Goal: Complete application form: Complete application form

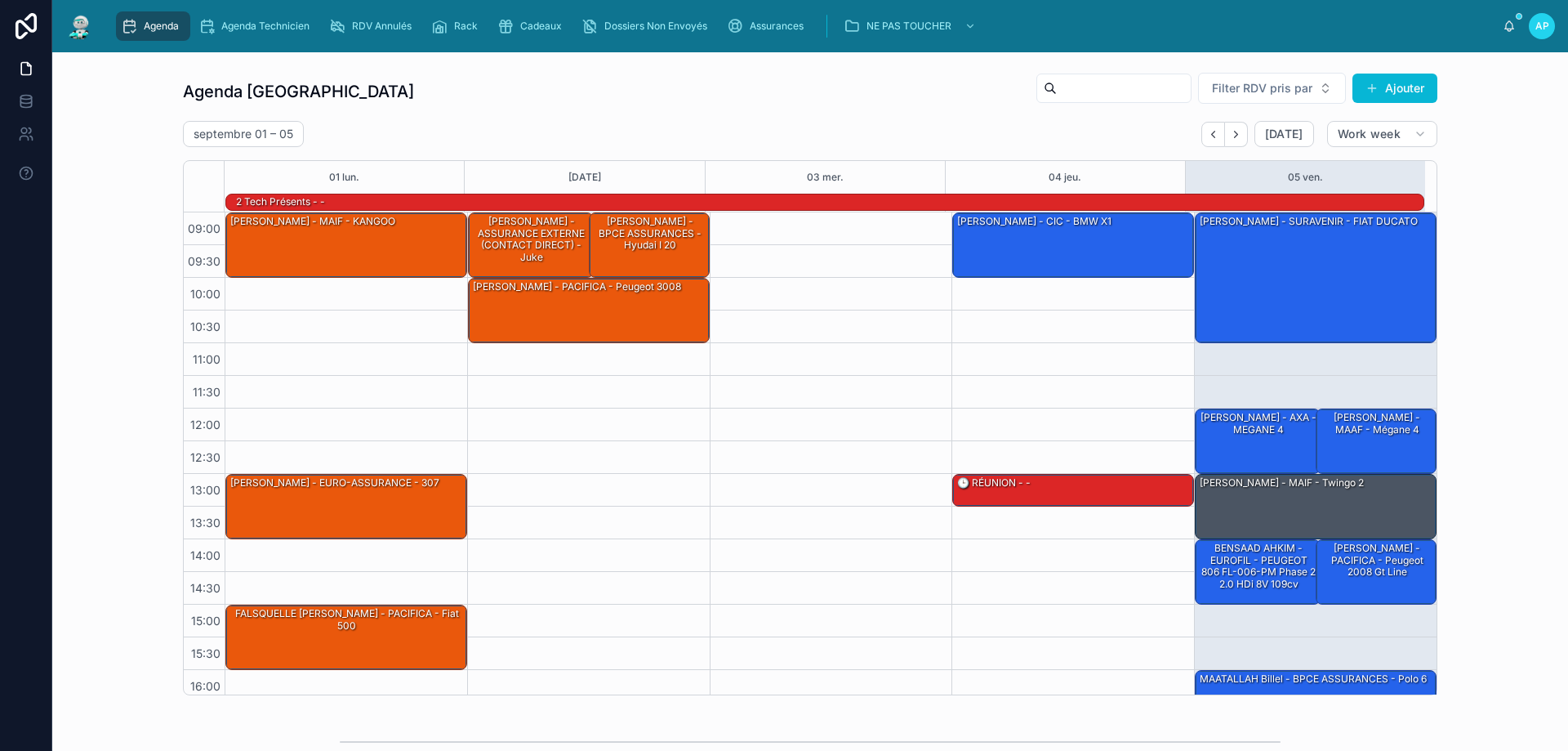
click at [129, 20] on icon "scrollable content" at bounding box center [129, 26] width 16 height 16
click at [1383, 507] on div "[PERSON_NAME] - MAIF - Twingo 2" at bounding box center [1316, 506] width 236 height 63
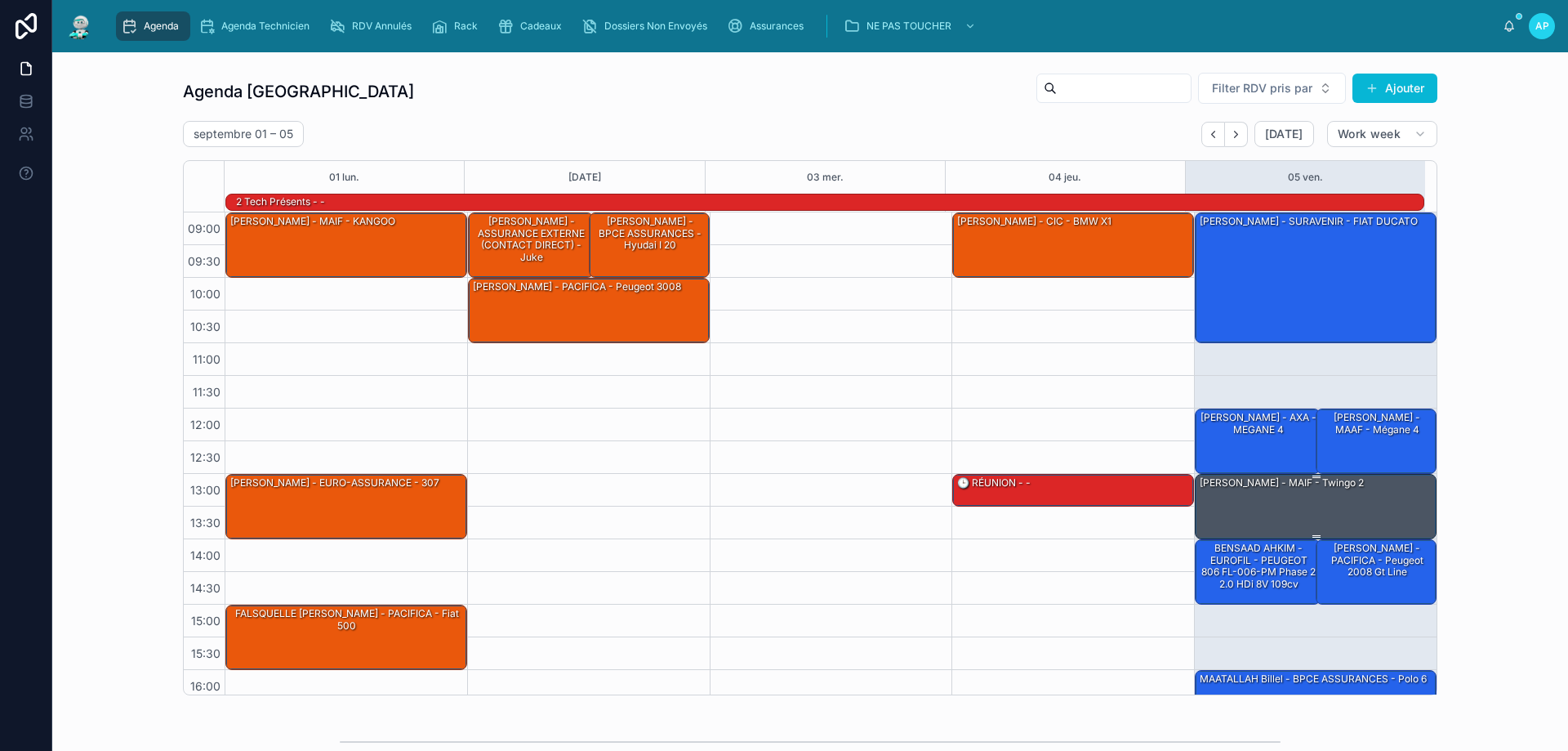
click at [1318, 490] on div "[PERSON_NAME] - MAIF - Twingo 2" at bounding box center [1282, 482] width 167 height 14
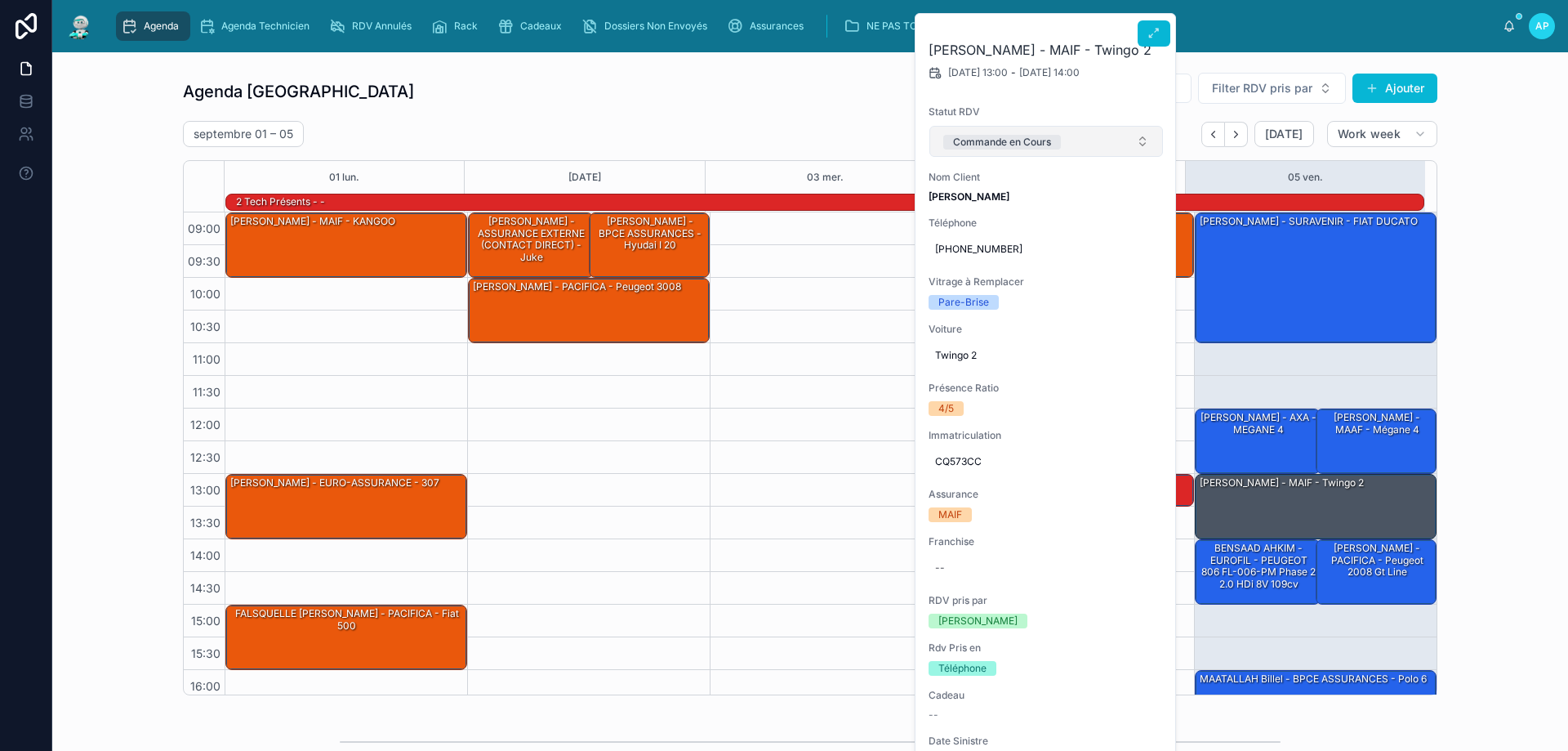
click at [1021, 142] on div "Commande en Cours" at bounding box center [1002, 141] width 98 height 14
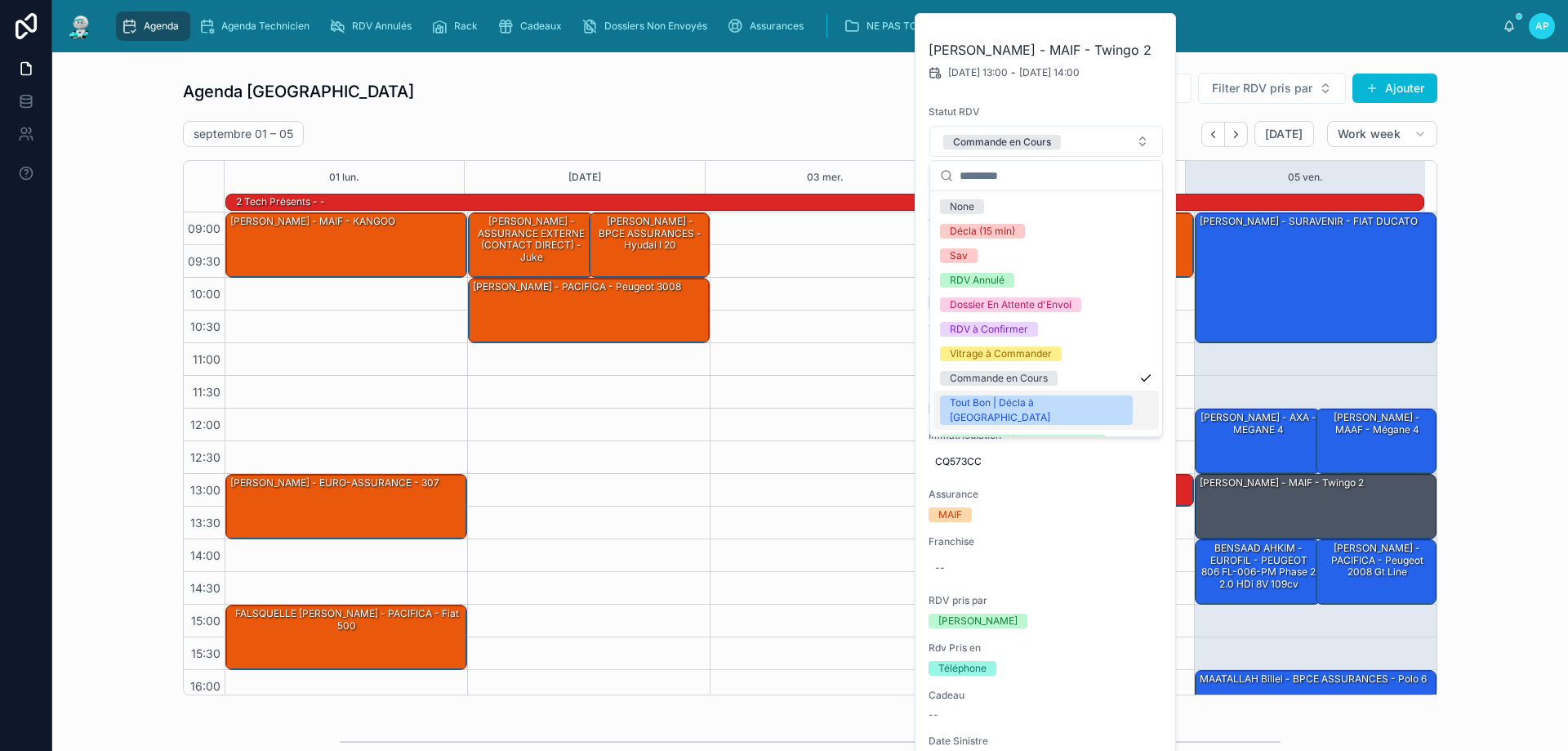
click at [1024, 395] on div "Tout Bon | Décla à [GEOGRAPHIC_DATA]" at bounding box center [1036, 410] width 173 height 30
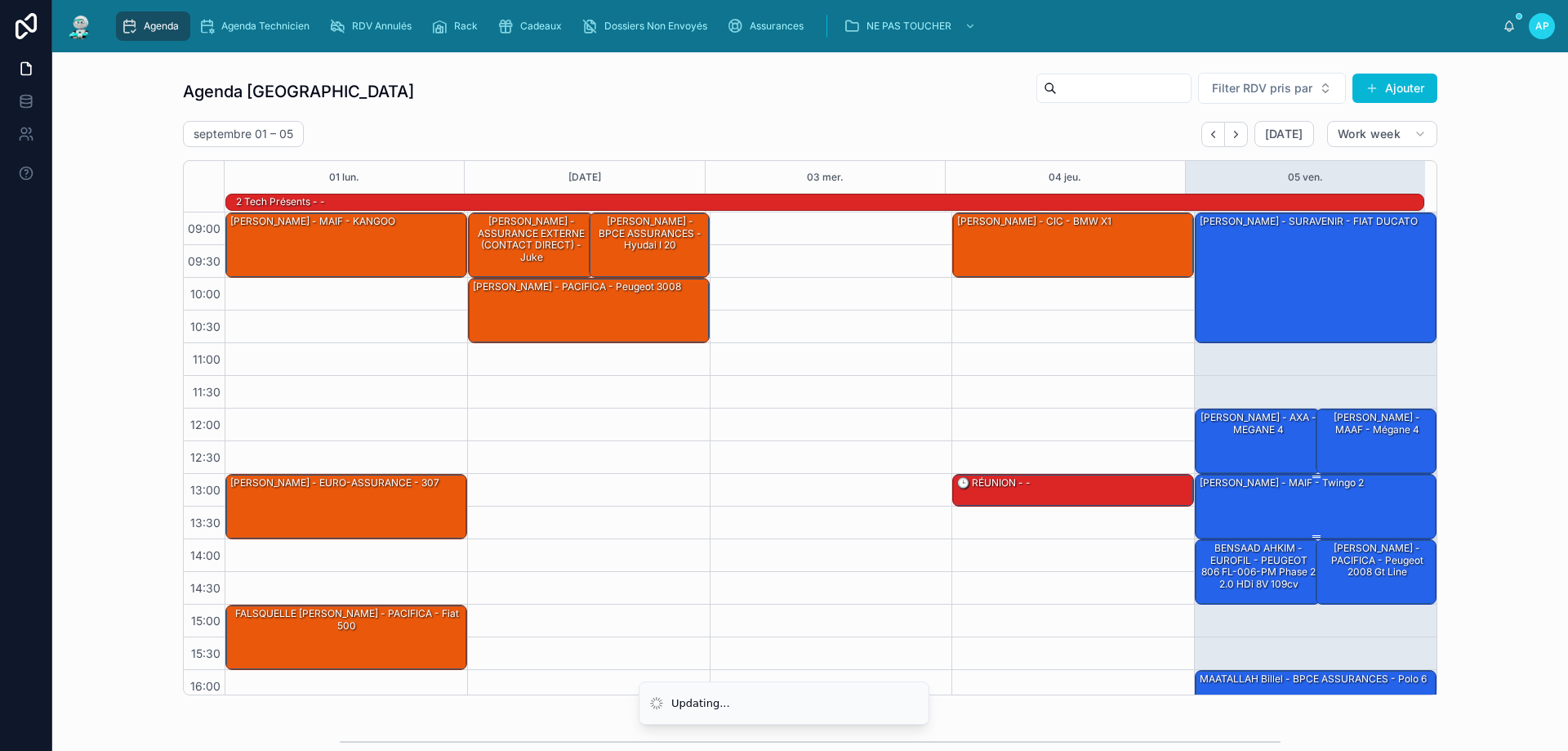
click at [1246, 486] on div "[PERSON_NAME] - MAIF - Twingo 2" at bounding box center [1282, 482] width 167 height 14
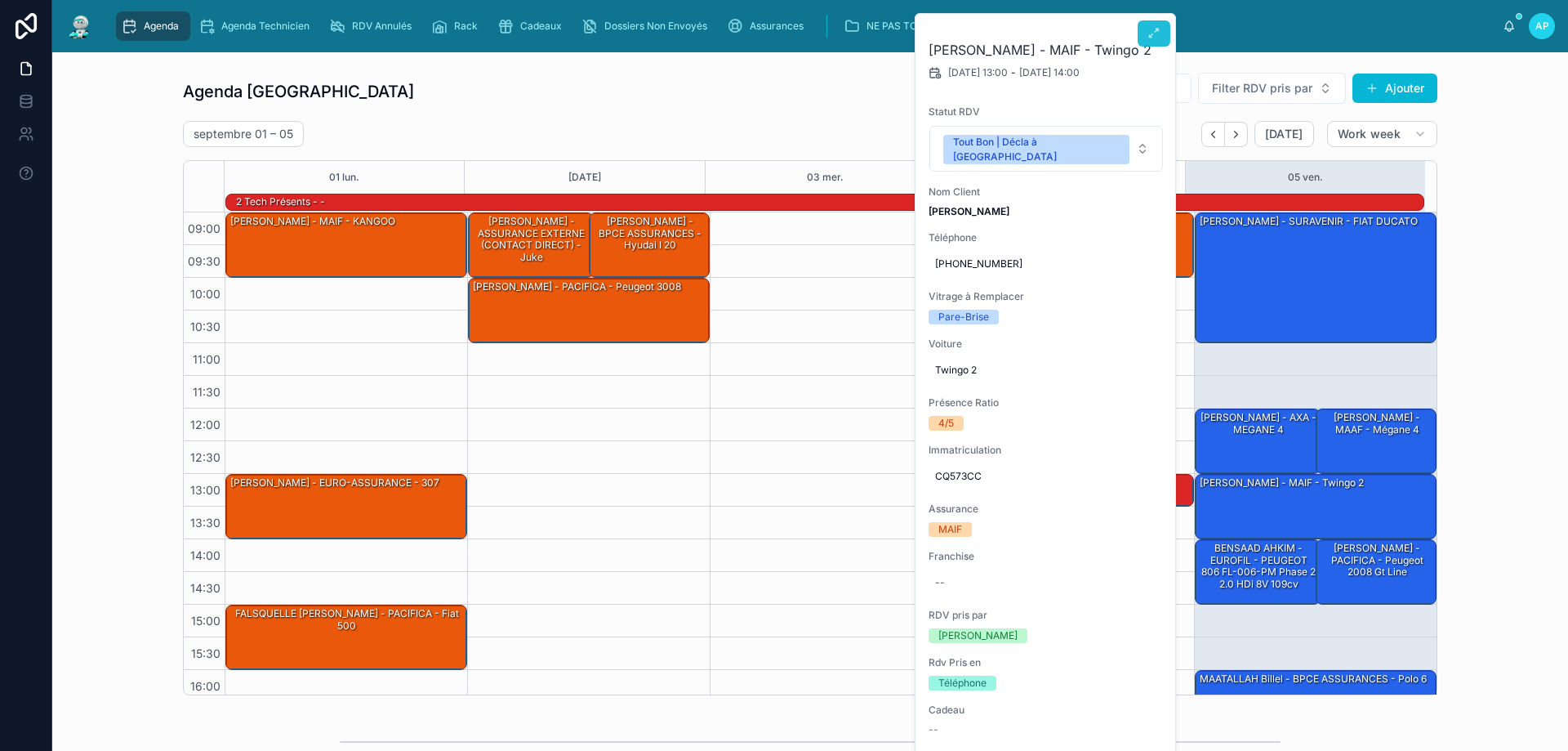
click at [1156, 31] on icon at bounding box center [1155, 34] width 13 height 13
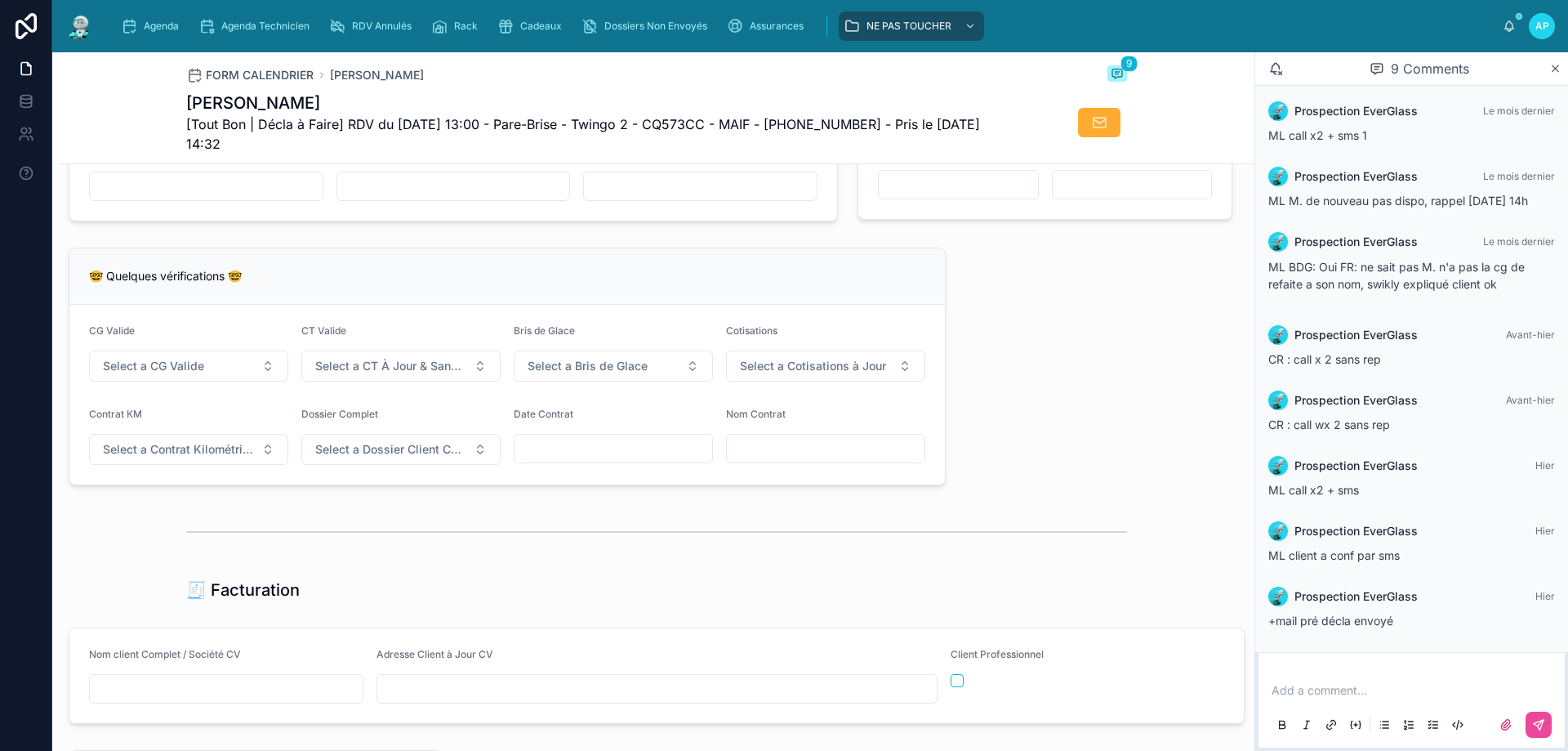
scroll to position [1634, 0]
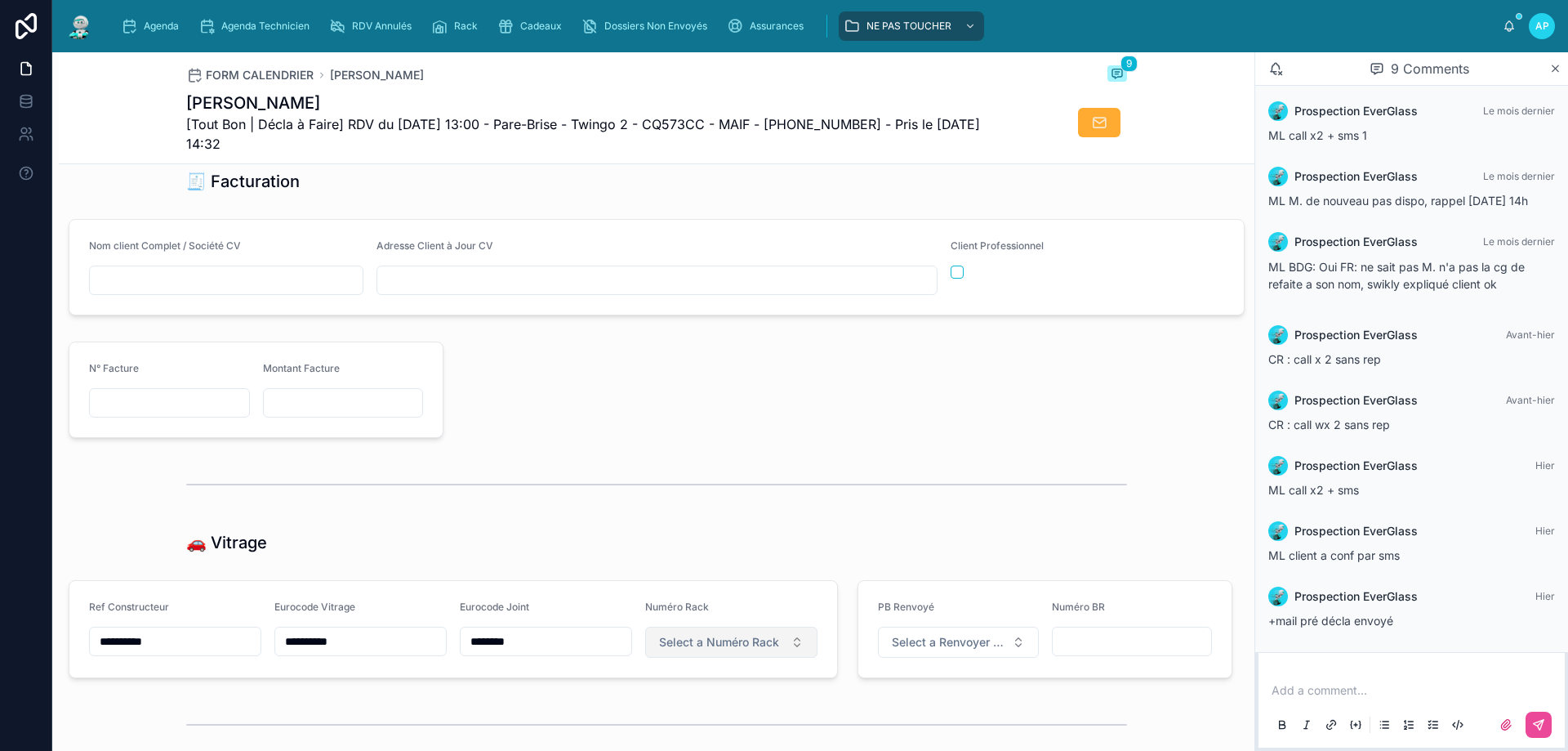
click at [729, 650] on span "Select a Numéro Rack" at bounding box center [719, 641] width 120 height 16
type input "**"
click at [711, 719] on div "Hors Rack" at bounding box center [725, 719] width 196 height 23
click at [135, 19] on icon "scrollable content" at bounding box center [129, 26] width 16 height 16
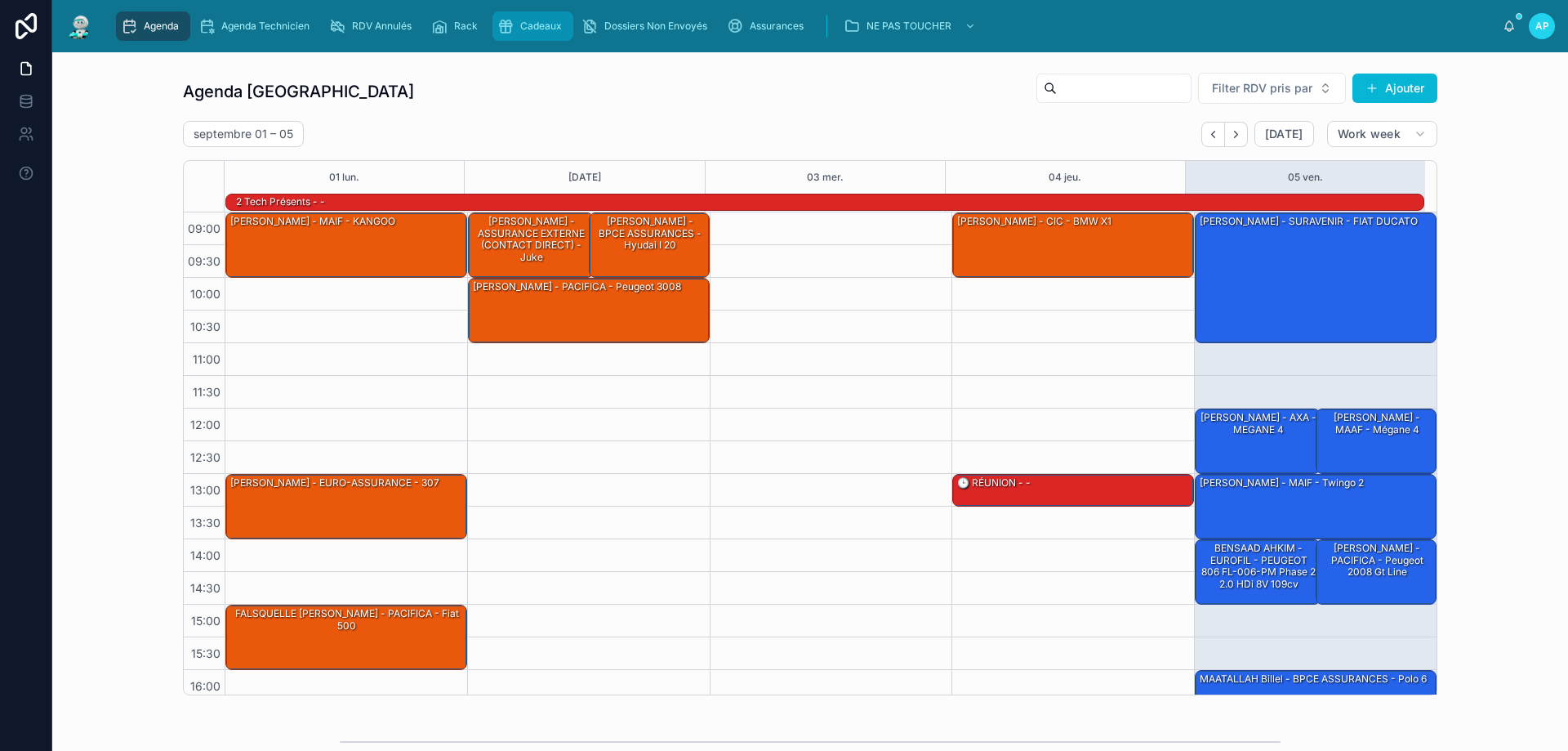
click at [510, 20] on icon "scrollable content" at bounding box center [505, 26] width 16 height 16
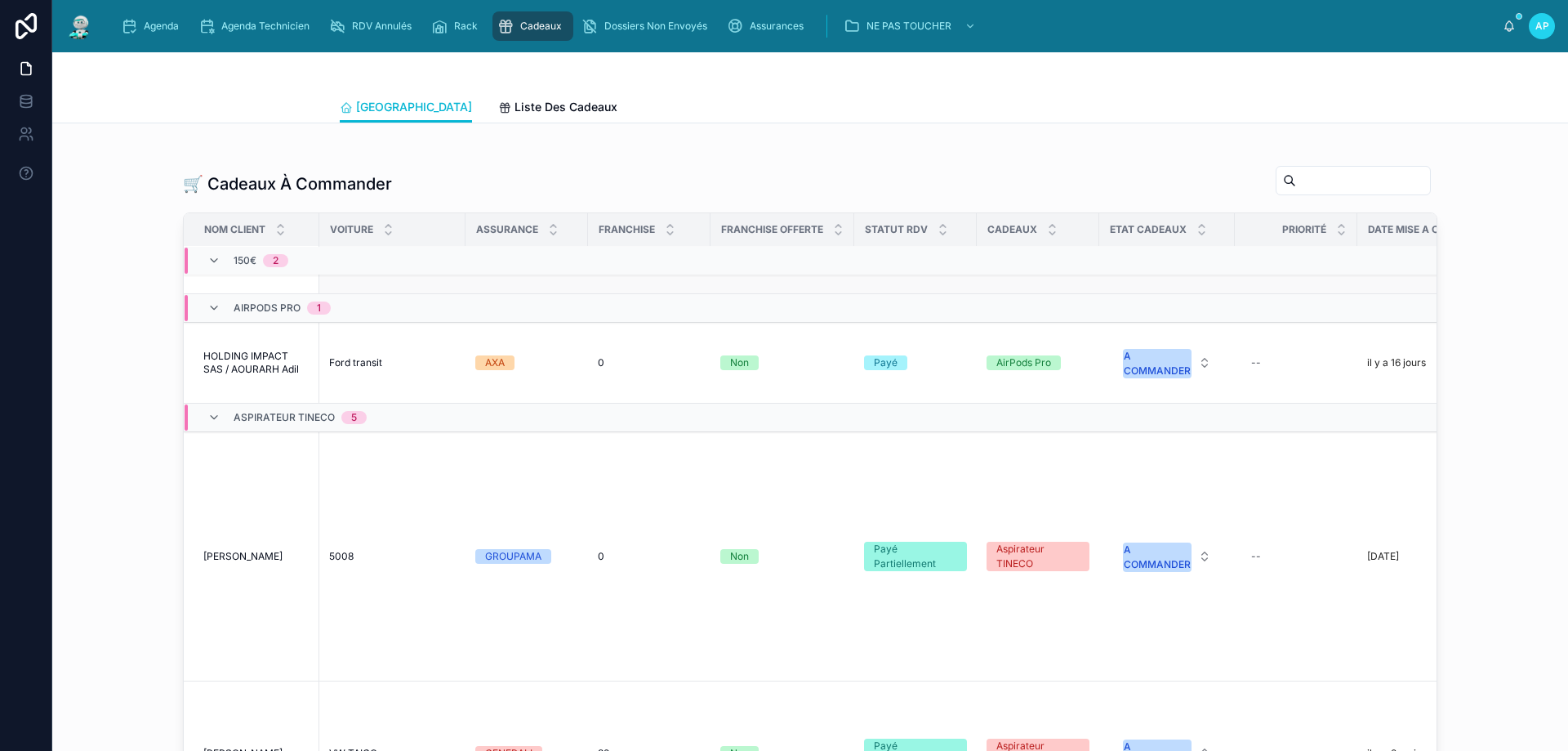
scroll to position [128, 0]
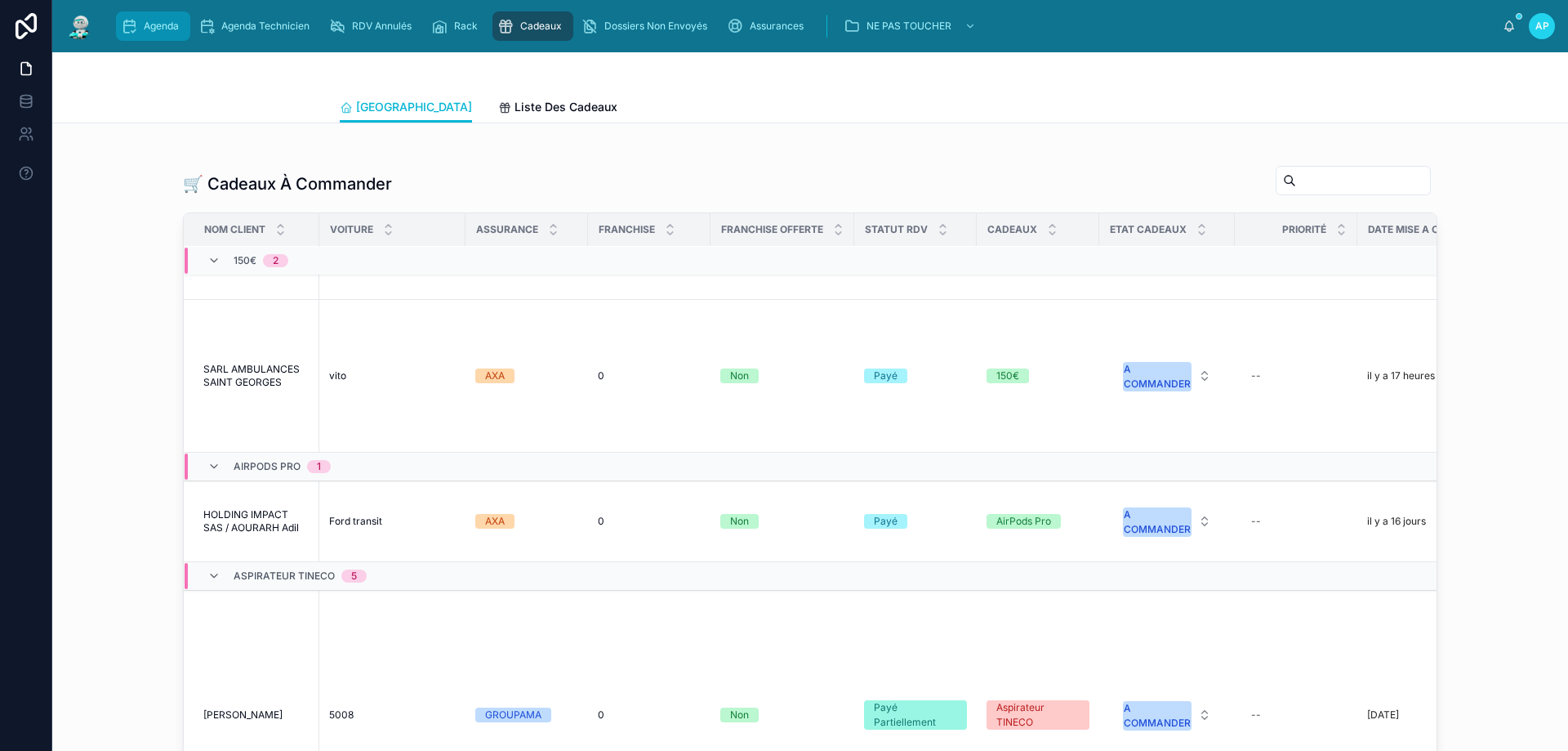
click at [189, 30] on link "Agenda" at bounding box center [153, 26] width 74 height 30
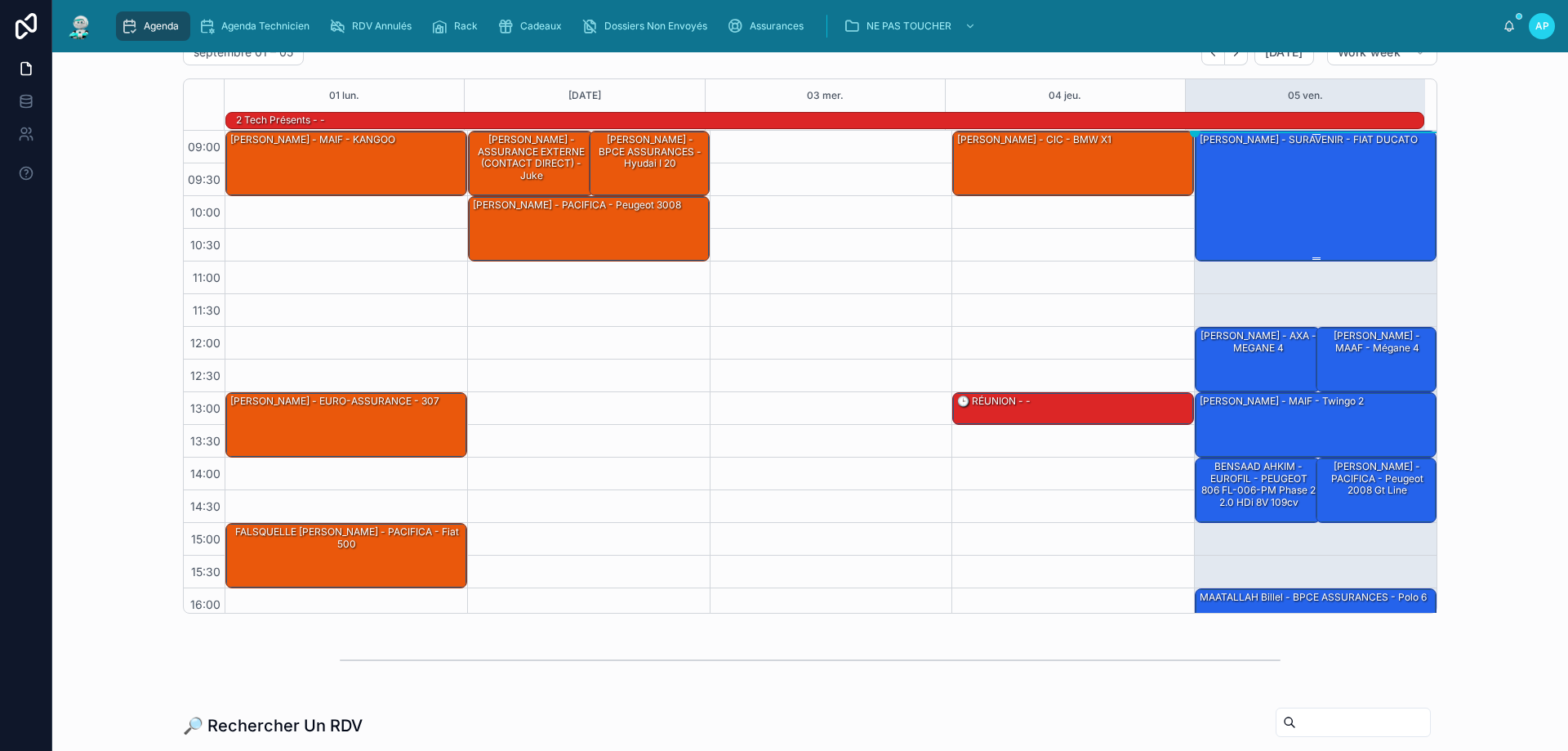
click at [1309, 182] on div "[PERSON_NAME] - SURAVENIR - FIAT DUCATO" at bounding box center [1316, 195] width 236 height 128
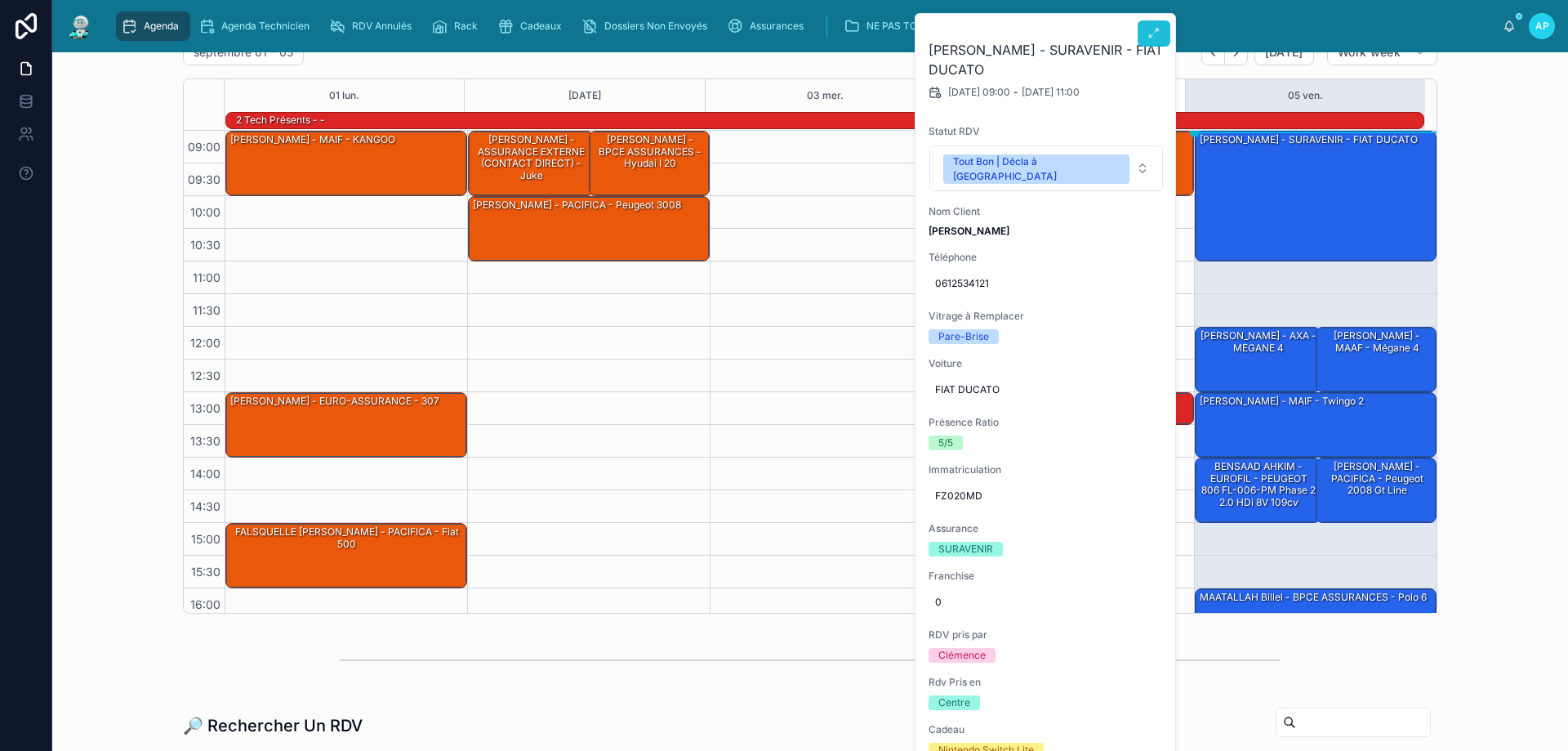
click at [1159, 35] on icon at bounding box center [1155, 34] width 13 height 13
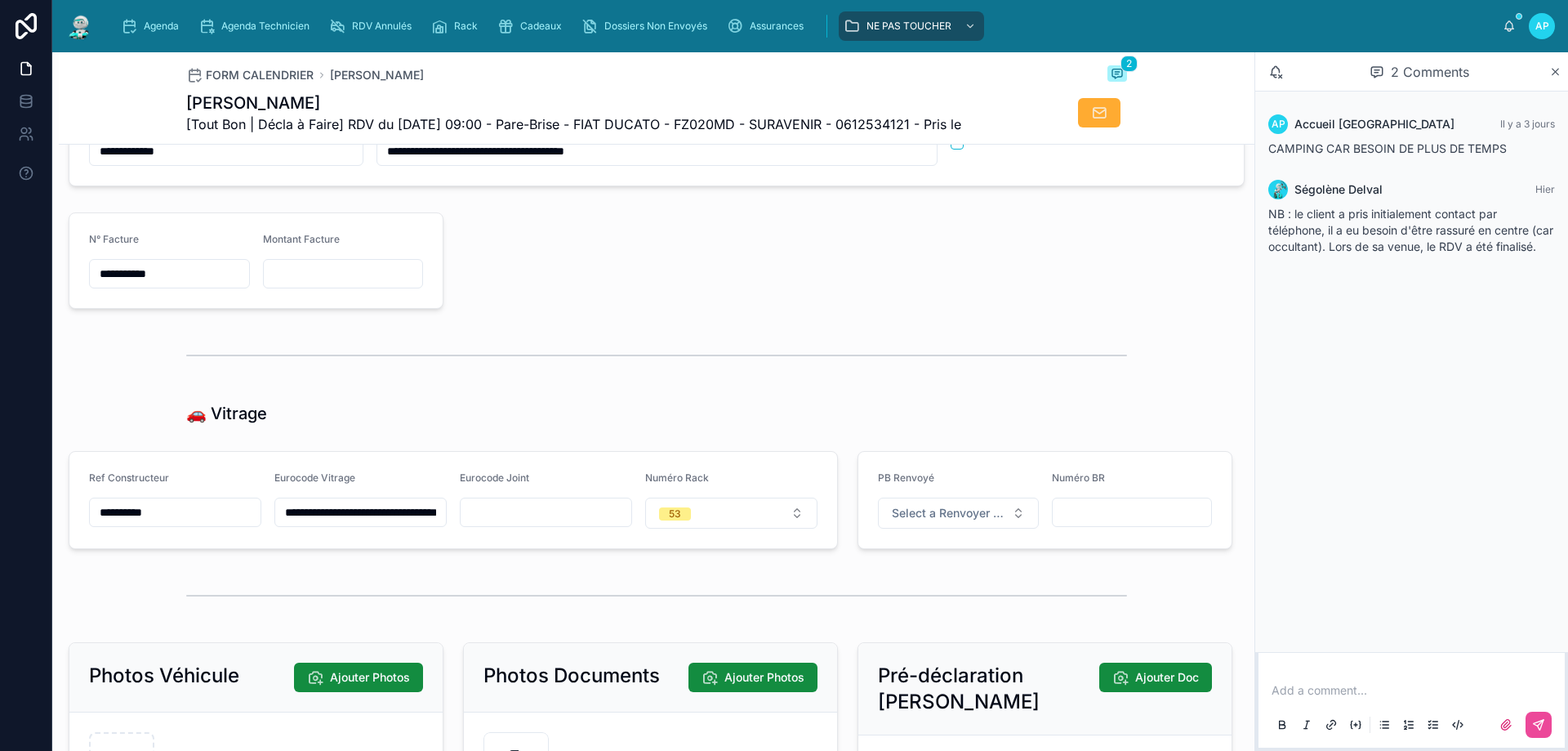
scroll to position [2206, 0]
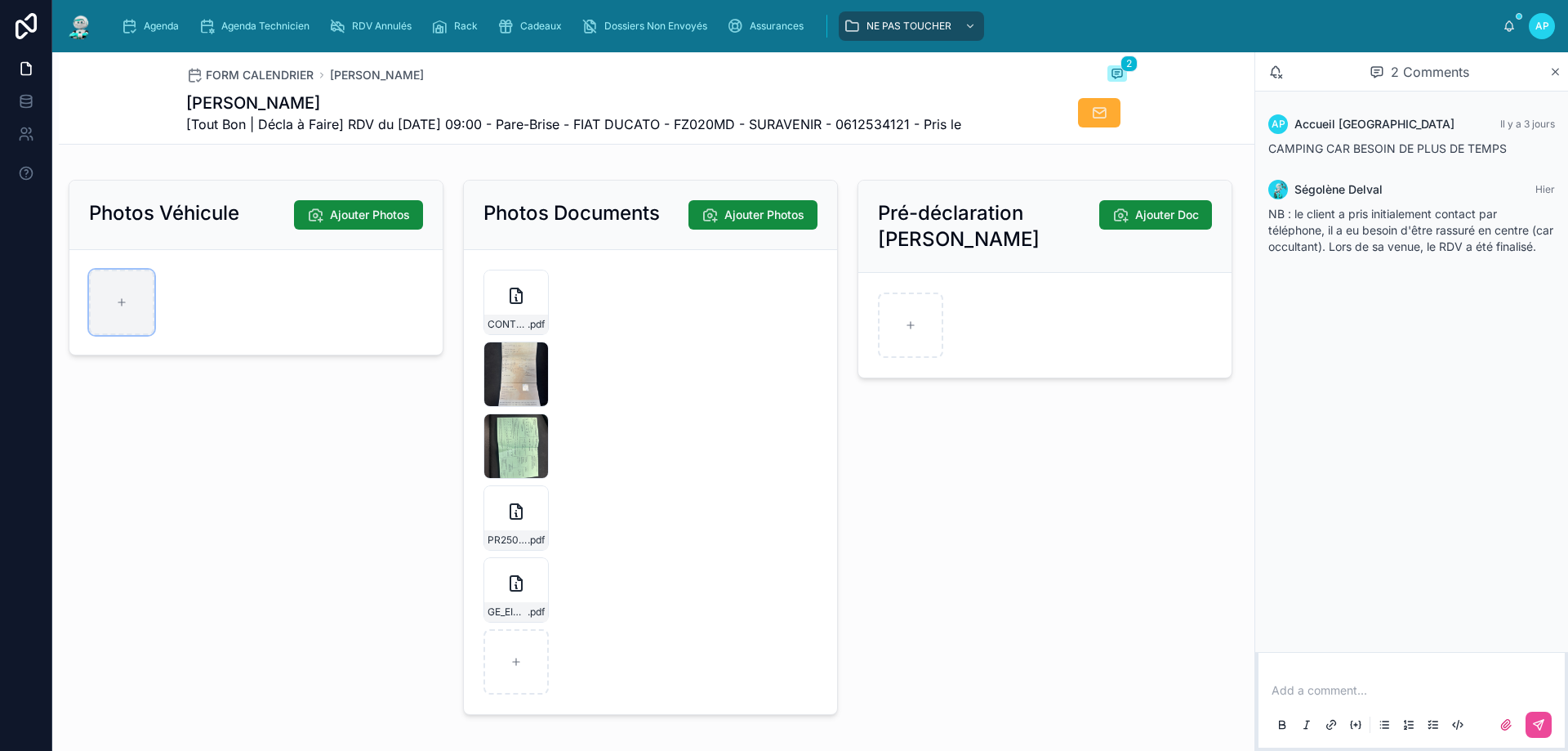
click at [145, 313] on div at bounding box center [122, 302] width 65 height 65
type input "**********"
click at [206, 334] on div at bounding box center [193, 302] width 65 height 65
type input "**********"
click at [258, 311] on div at bounding box center [265, 302] width 65 height 65
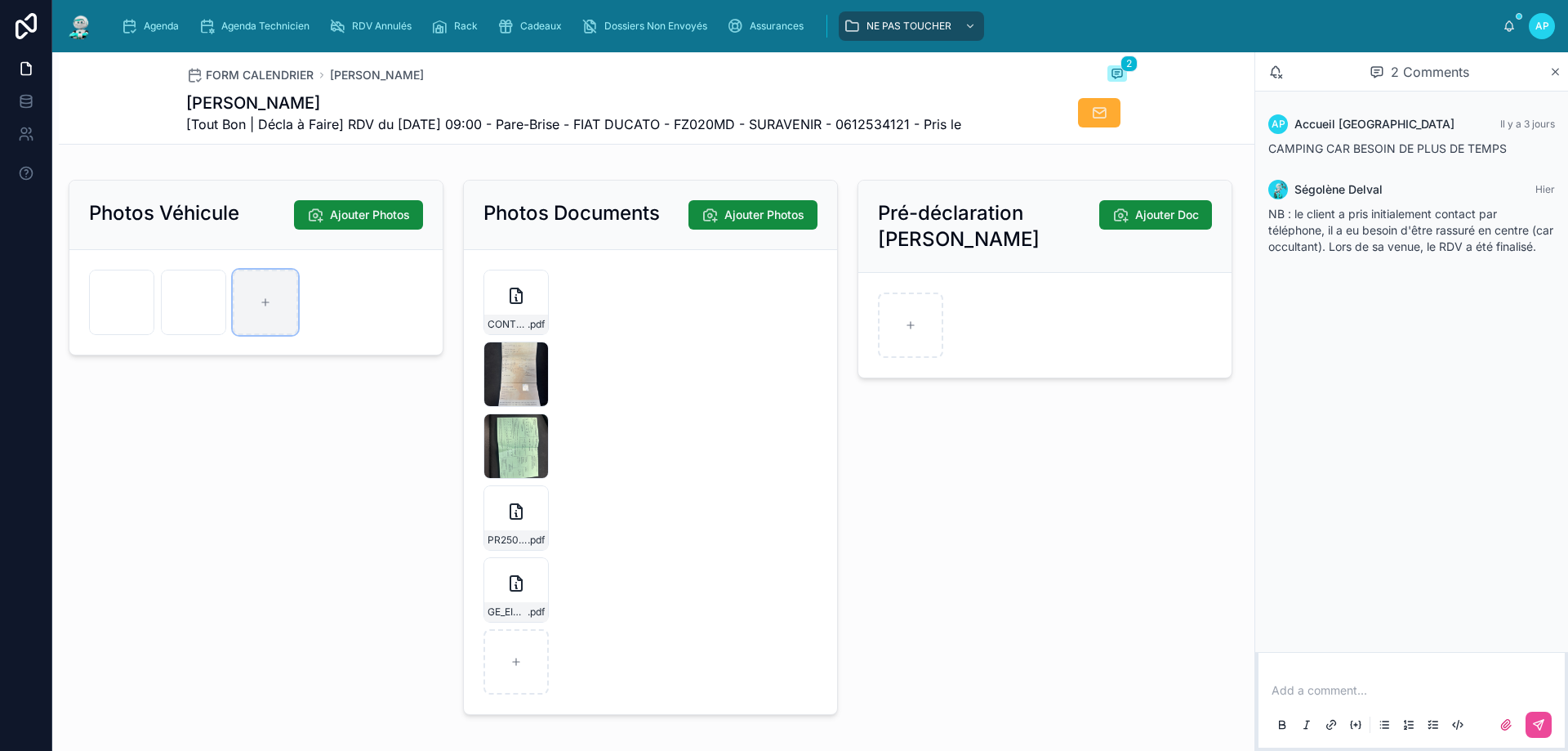
type input "**********"
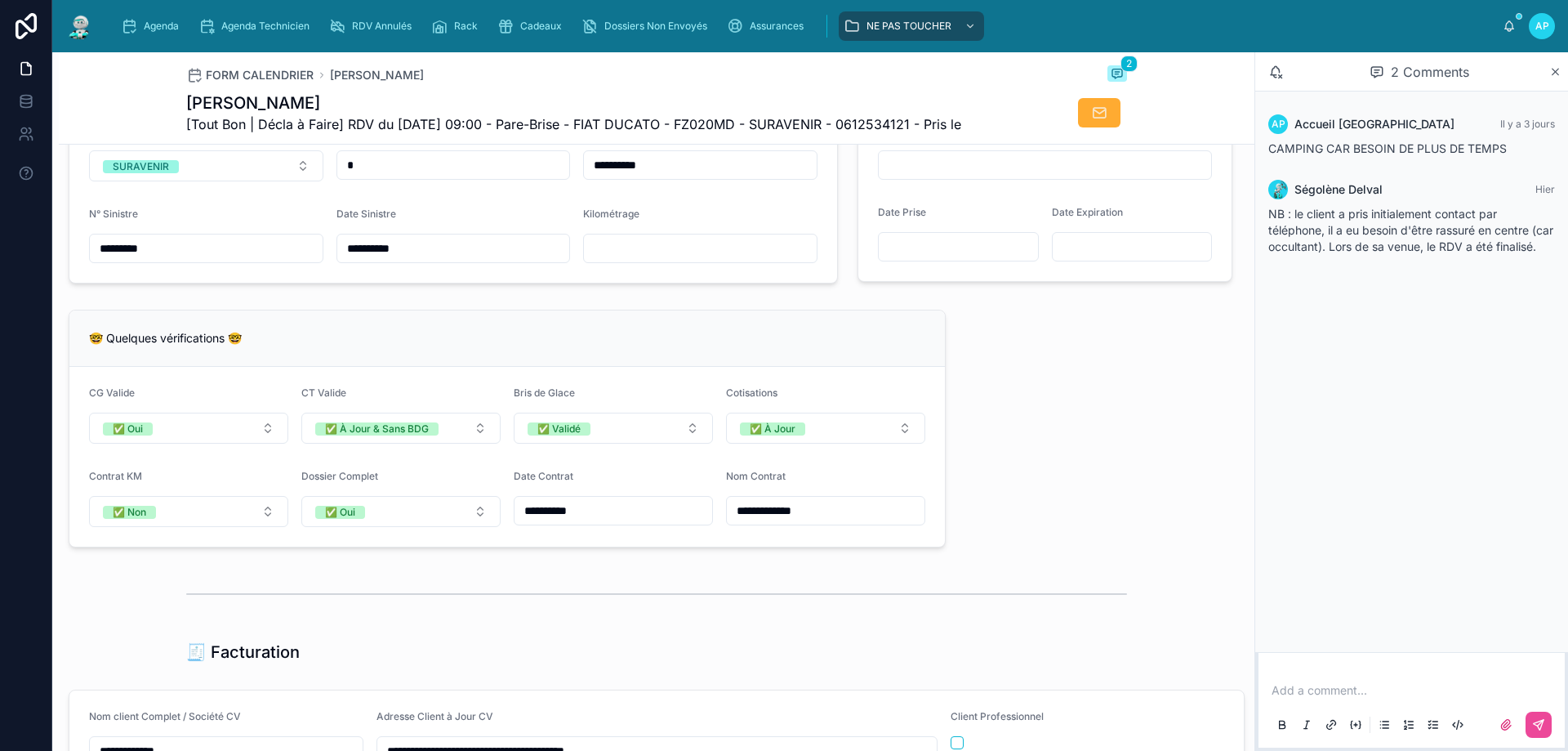
scroll to position [981, 0]
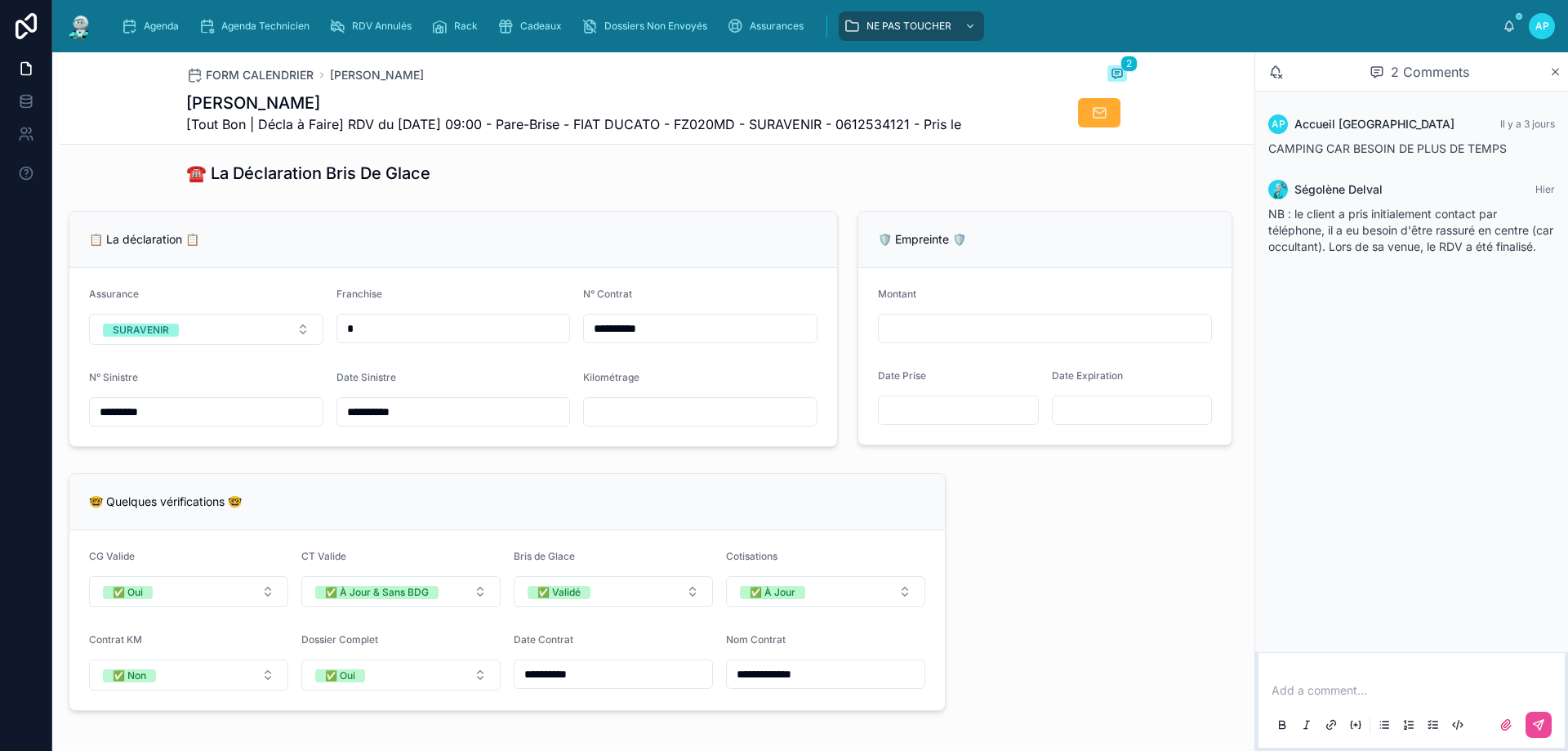
click at [687, 420] on input "text" at bounding box center [700, 412] width 233 height 23
type input "*****"
click at [561, 333] on input "*" at bounding box center [454, 329] width 233 height 23
click at [147, 23] on span "Agenda" at bounding box center [162, 26] width 36 height 13
